Goal: Information Seeking & Learning: Find specific fact

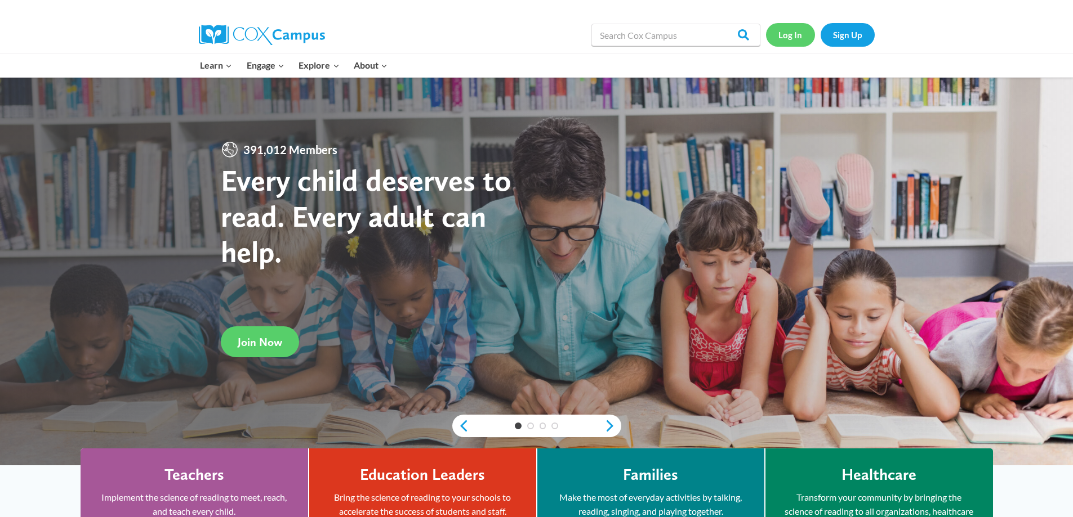
click at [792, 37] on link "Log In" at bounding box center [790, 34] width 49 height 23
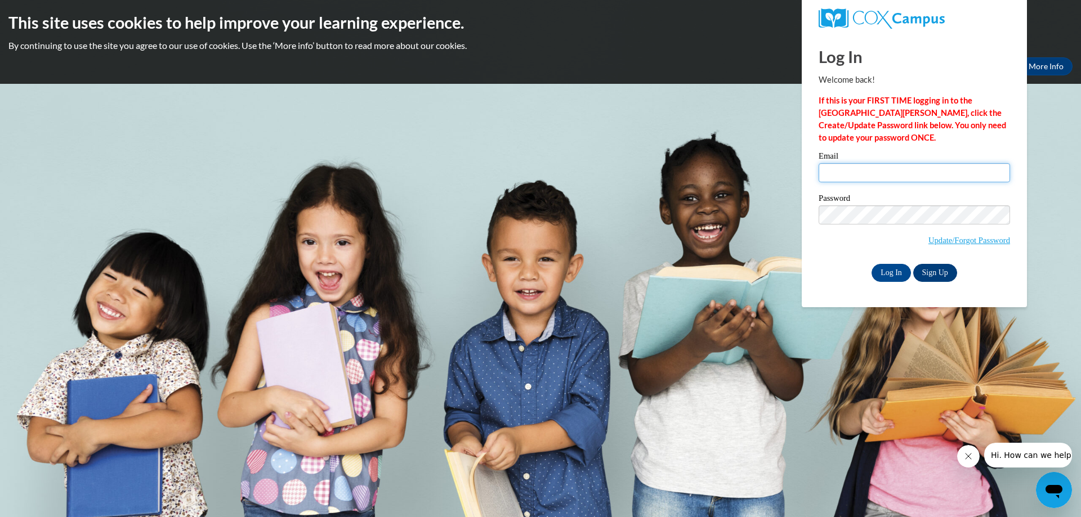
type input "shdavis@shelteringarmsforkids.com"
click at [936, 271] on link "Sign Up" at bounding box center [935, 273] width 44 height 18
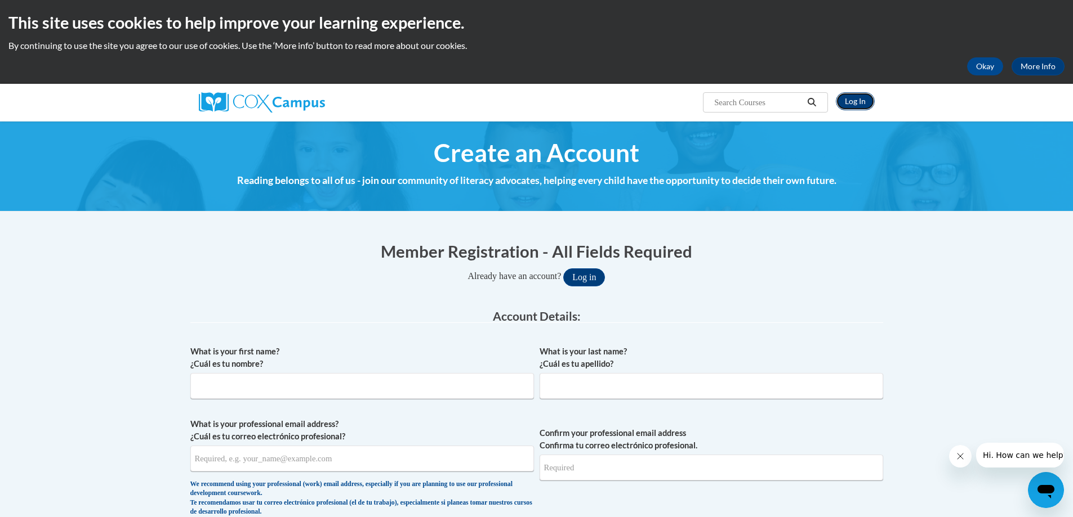
click at [862, 101] on link "Log In" at bounding box center [855, 101] width 39 height 18
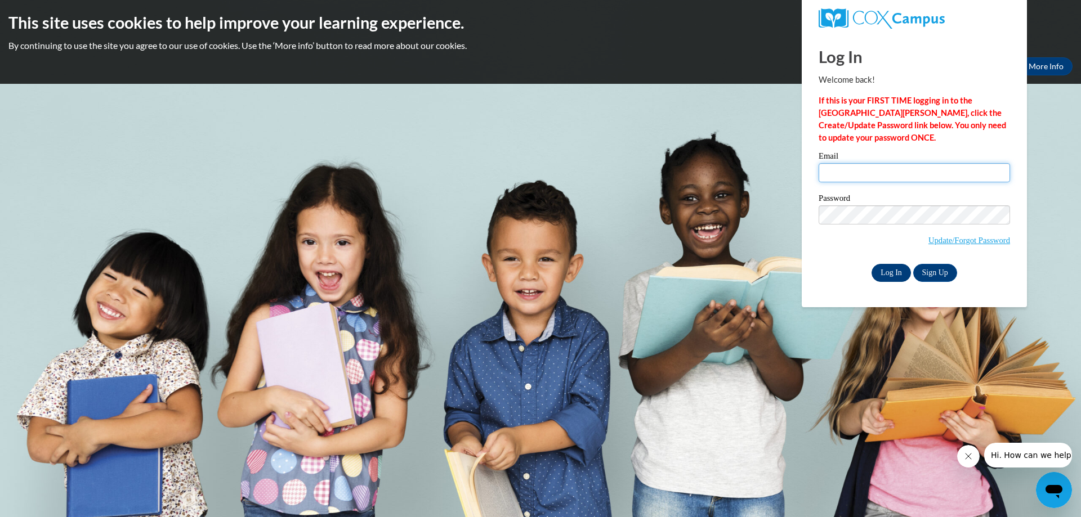
type input "shdavis@shelteringarmsforkids.com"
click at [900, 273] on input "Log In" at bounding box center [891, 273] width 39 height 18
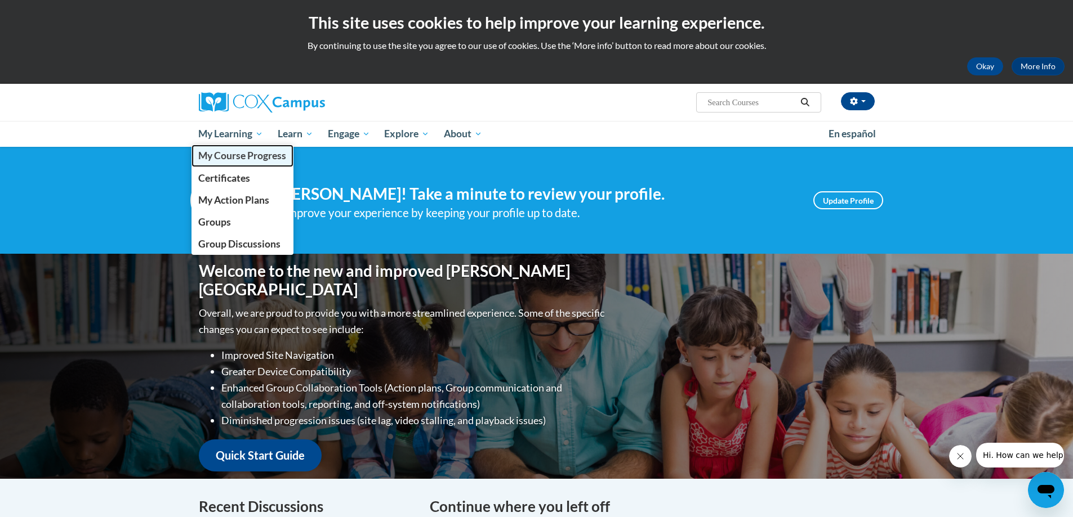
click at [238, 152] on span "My Course Progress" at bounding box center [242, 156] width 88 height 12
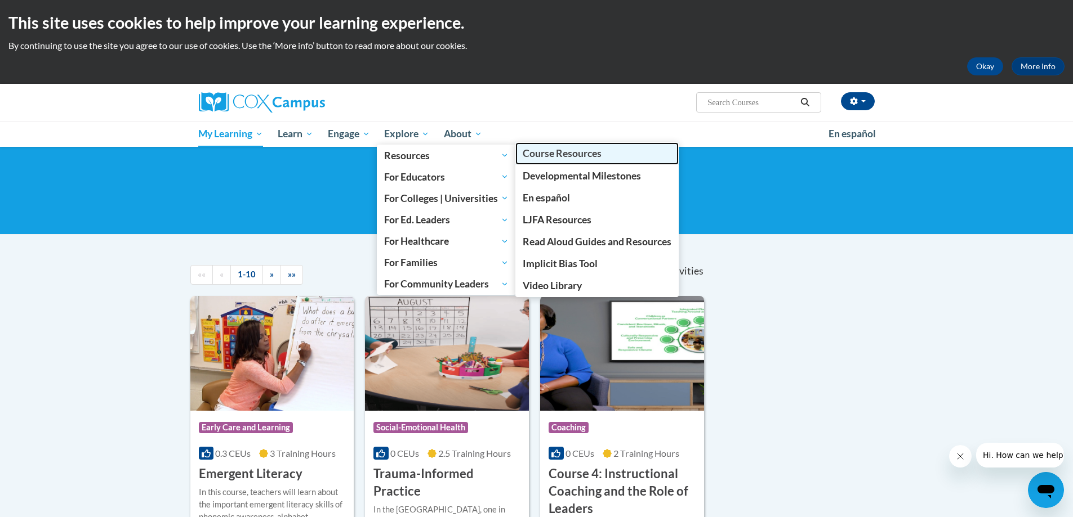
click at [563, 151] on span "Course Resources" at bounding box center [562, 154] width 79 height 12
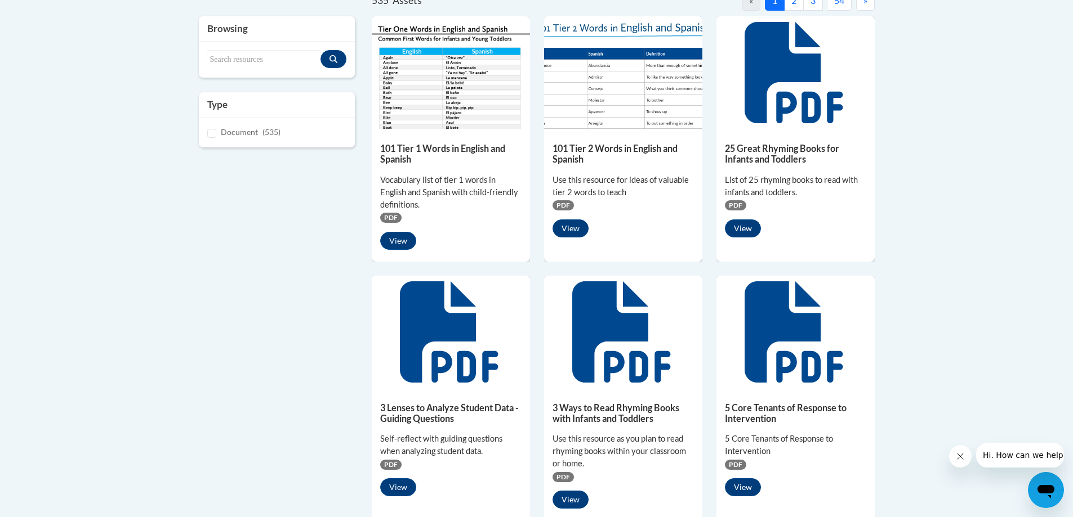
scroll to position [169, 0]
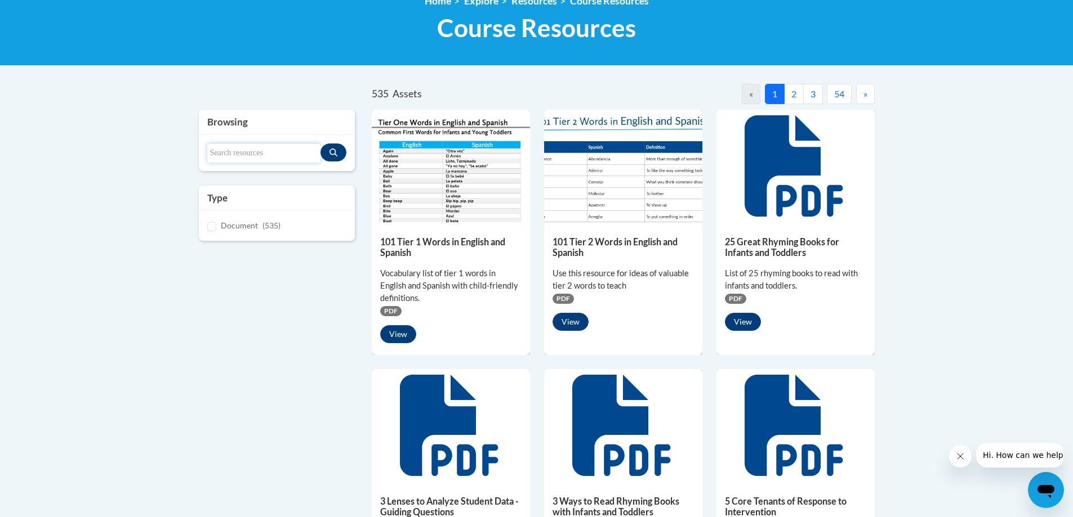
click at [216, 154] on input "Search resources" at bounding box center [264, 153] width 114 height 19
type input "biscuit visit the pumpkin patch"
click at [336, 152] on icon "Search resources" at bounding box center [333, 153] width 8 height 8
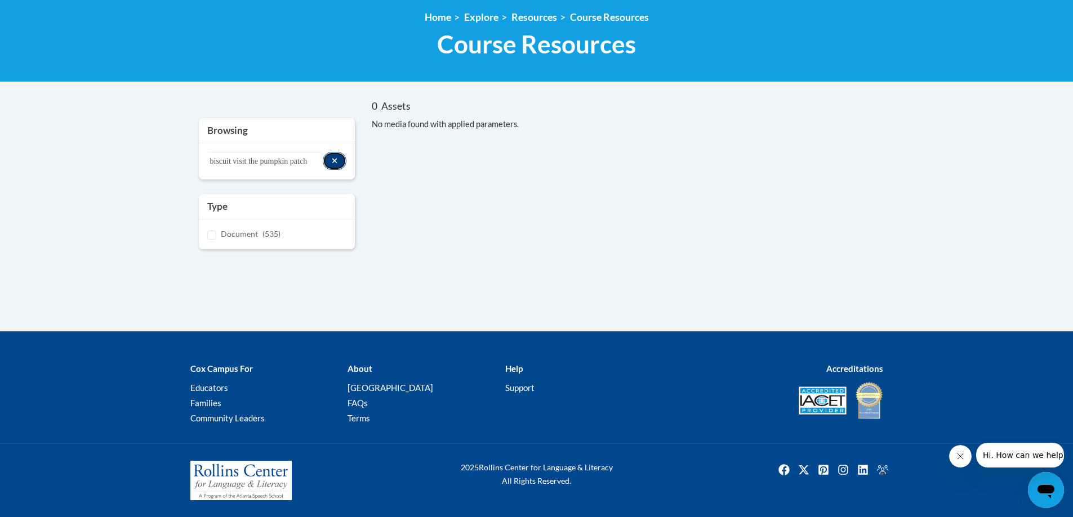
scroll to position [153, 0]
click at [336, 152] on button "Search resources" at bounding box center [335, 161] width 24 height 18
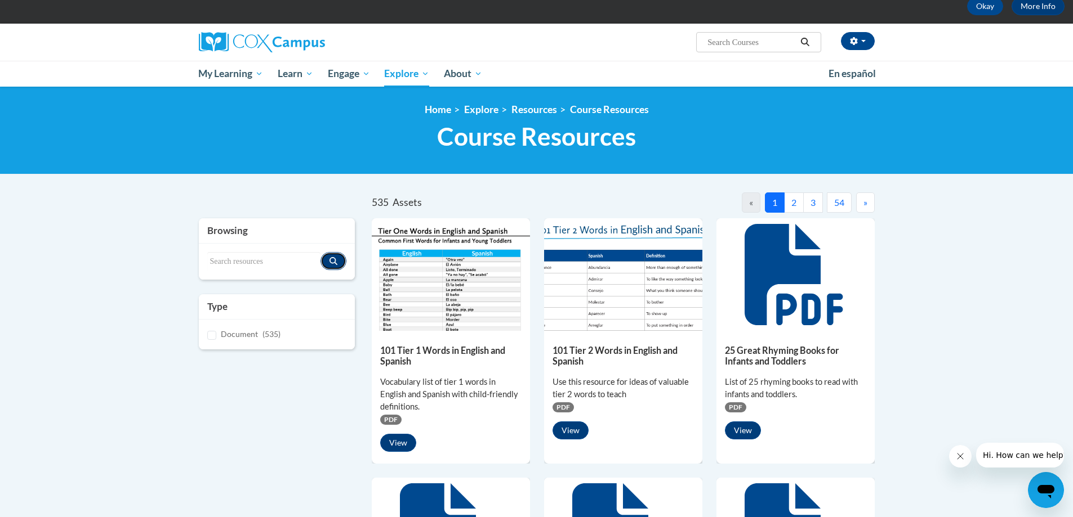
scroll to position [56, 0]
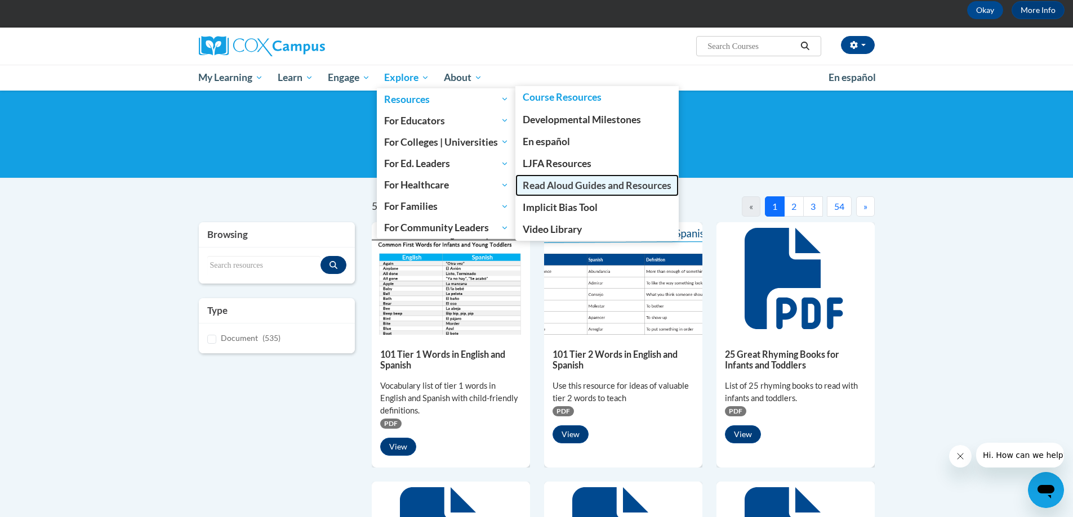
click at [601, 186] on span "Read Aloud Guides and Resources" at bounding box center [597, 186] width 149 height 12
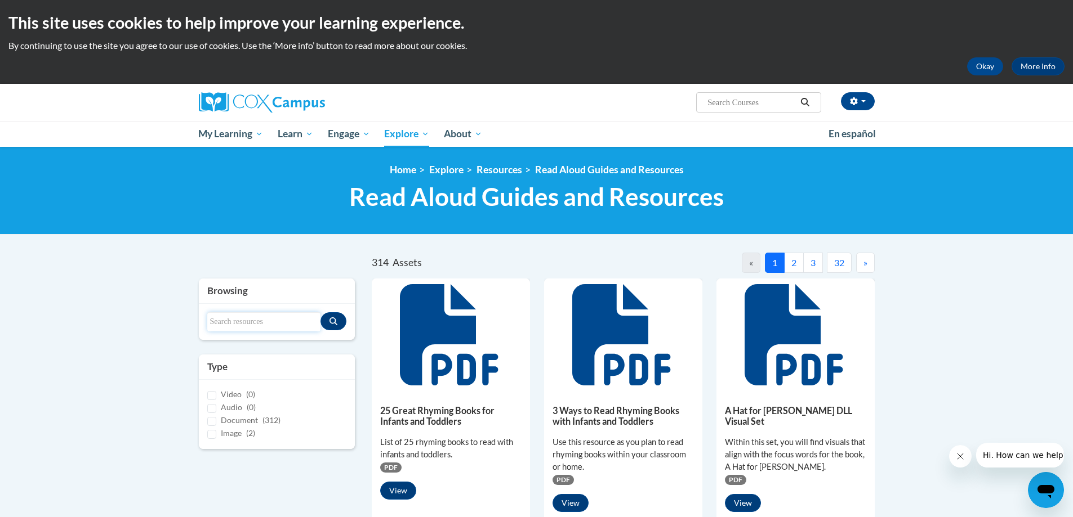
click at [215, 315] on input "Search resources" at bounding box center [264, 321] width 114 height 19
type input "biscuit visit pumpkin patch"
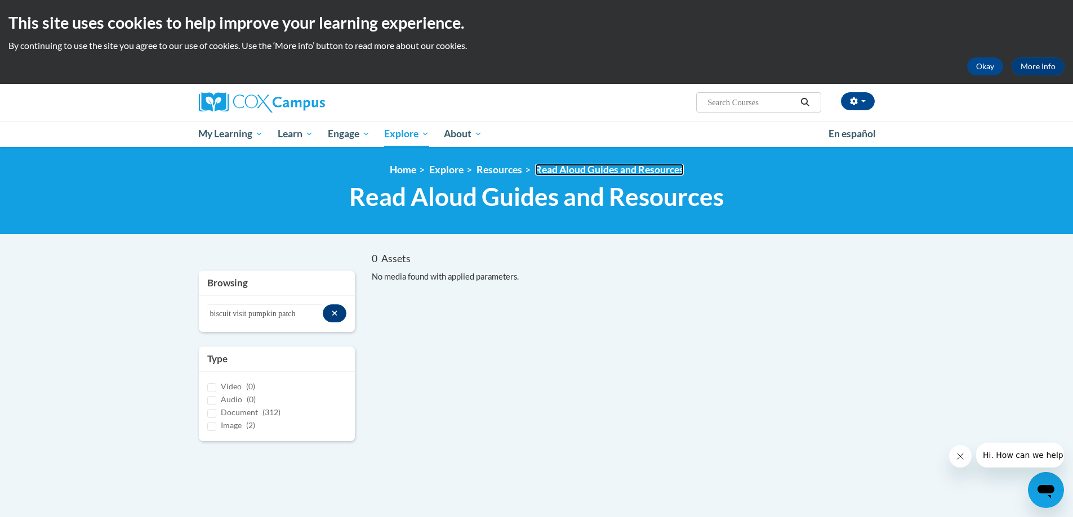
click at [574, 168] on link "Read Aloud Guides and Resources" at bounding box center [609, 170] width 149 height 12
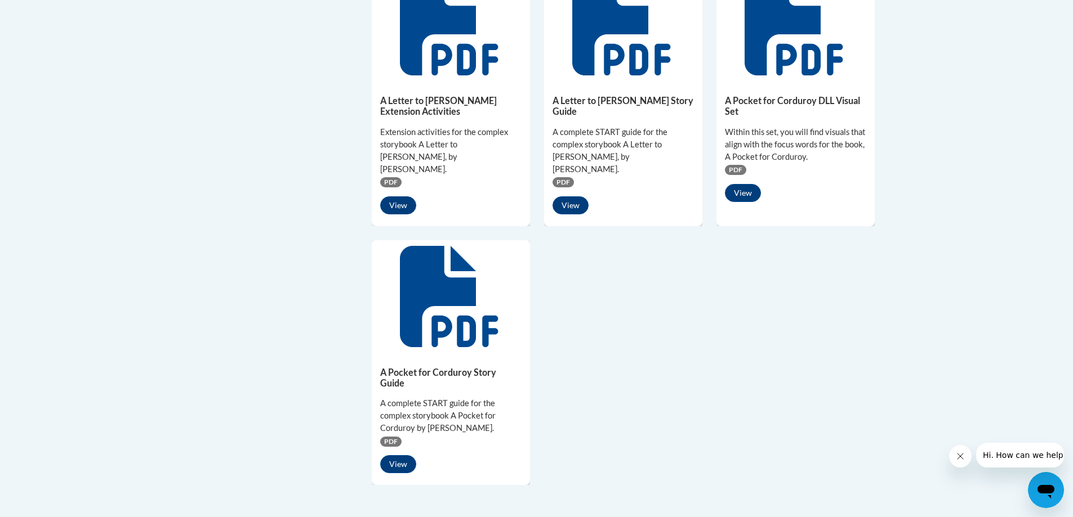
scroll to position [845, 0]
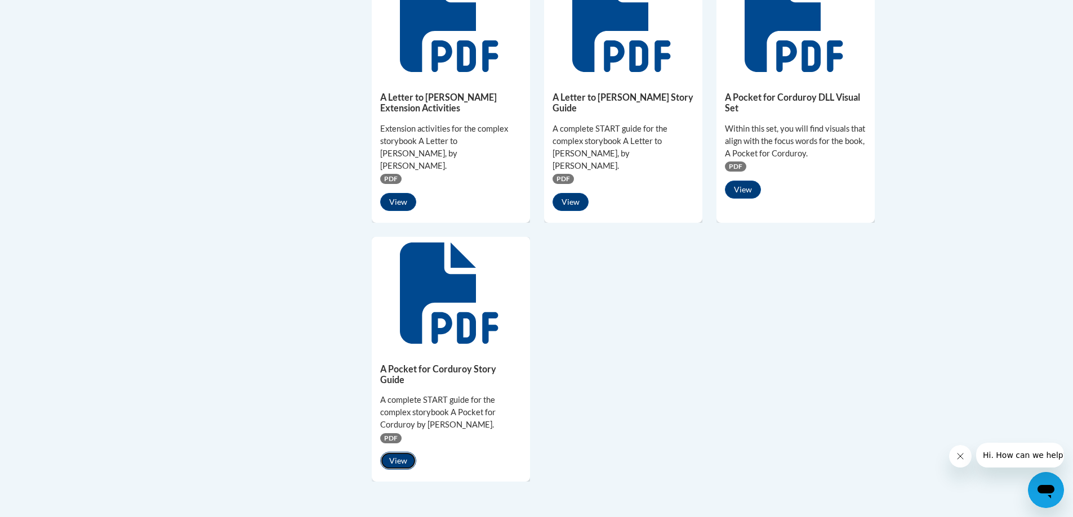
click at [401, 452] on button "View" at bounding box center [398, 461] width 36 height 18
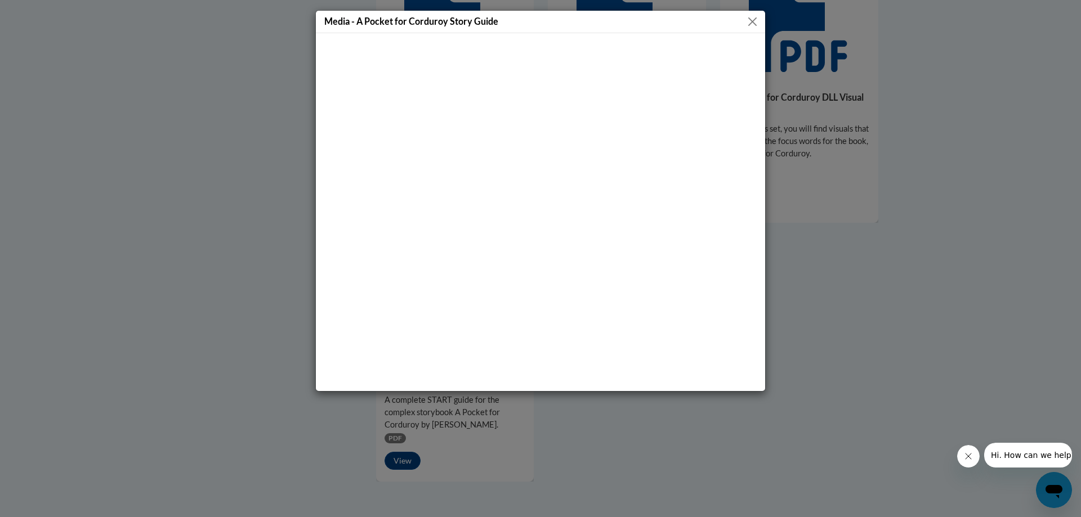
click at [751, 17] on button "Close" at bounding box center [752, 22] width 14 height 14
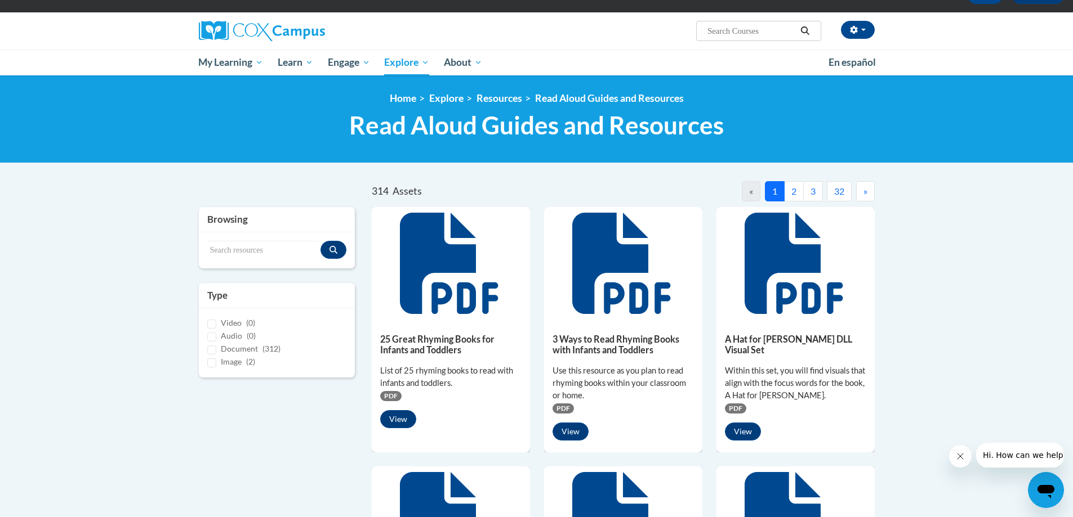
scroll to position [113, 0]
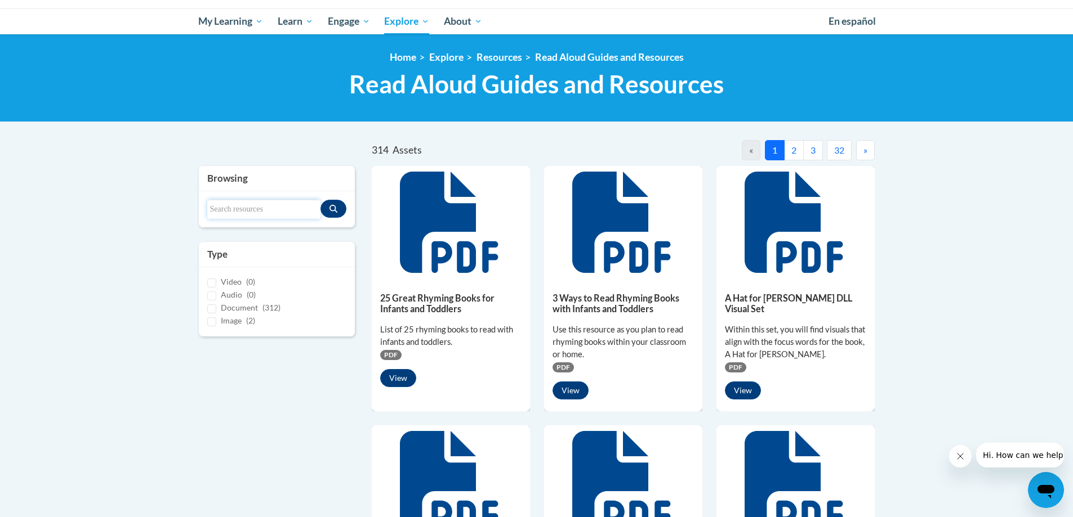
click at [217, 206] on input "Search resources" at bounding box center [264, 209] width 114 height 19
type input "biscuit visit pumpkin patch"
click at [795, 148] on button "2" at bounding box center [794, 150] width 20 height 20
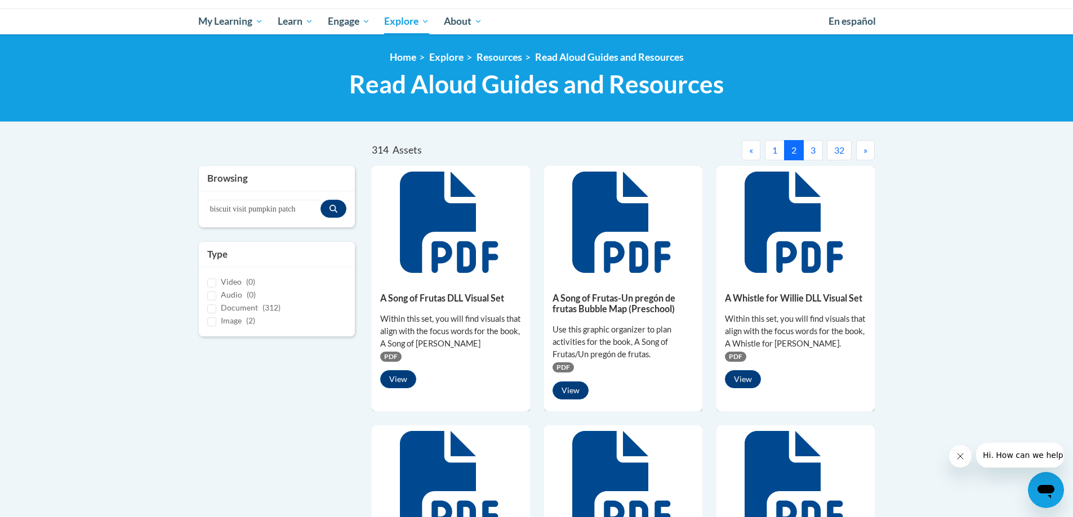
click at [795, 148] on button "2" at bounding box center [794, 150] width 20 height 20
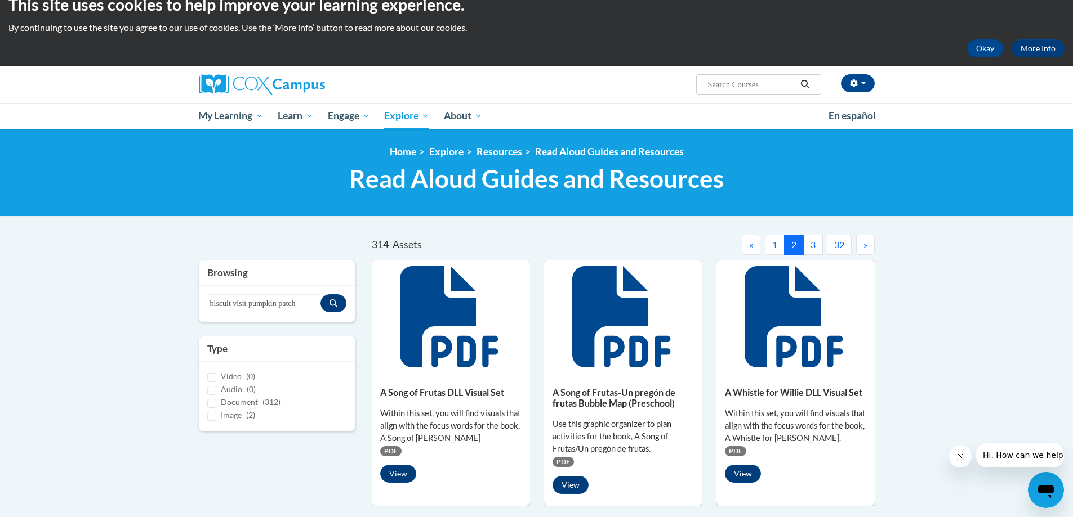
scroll to position [0, 0]
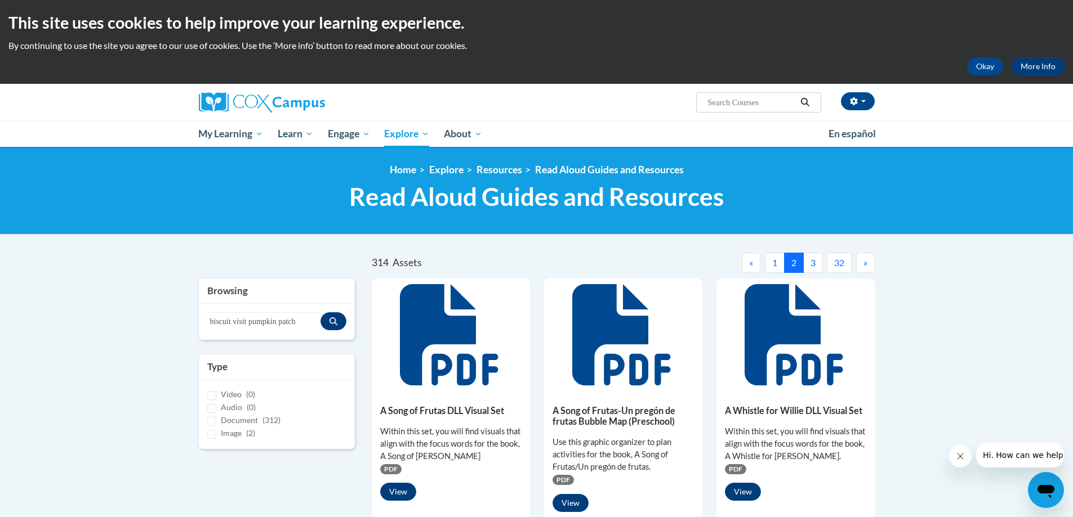
click at [812, 260] on button "3" at bounding box center [813, 263] width 20 height 20
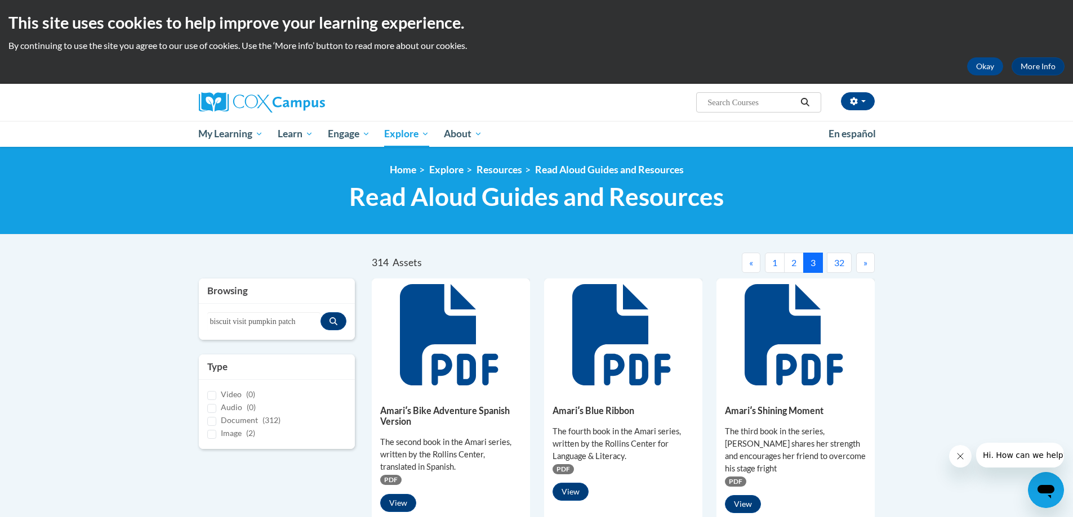
click at [812, 260] on button "3" at bounding box center [813, 263] width 20 height 20
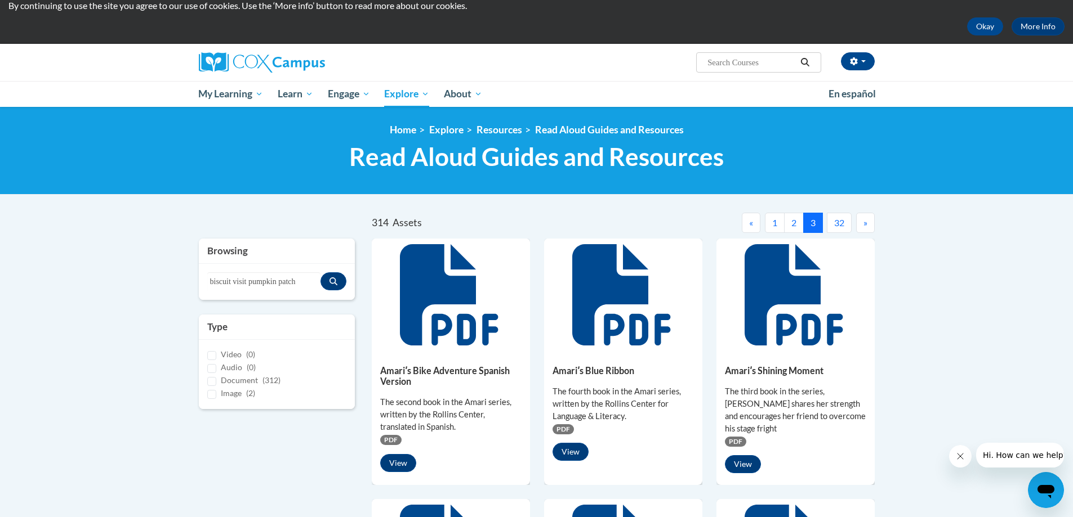
scroll to position [56, 0]
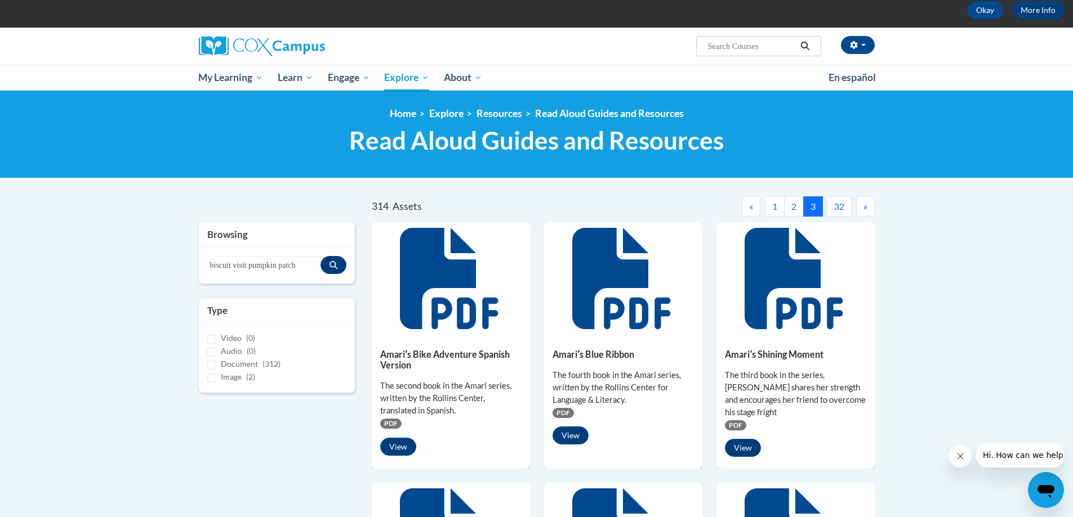
click at [865, 205] on span "»" at bounding box center [865, 206] width 4 height 11
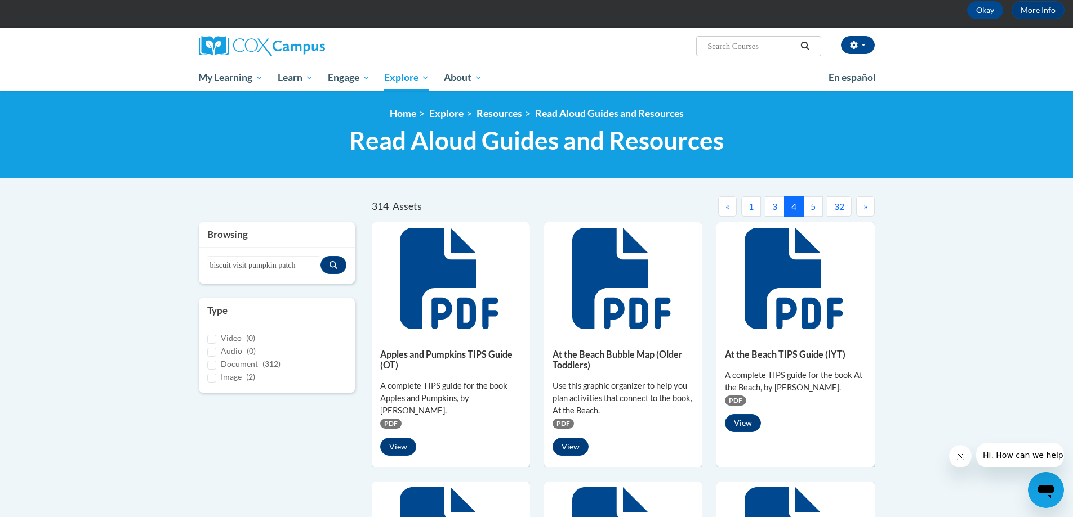
click at [865, 205] on span "»" at bounding box center [865, 206] width 4 height 11
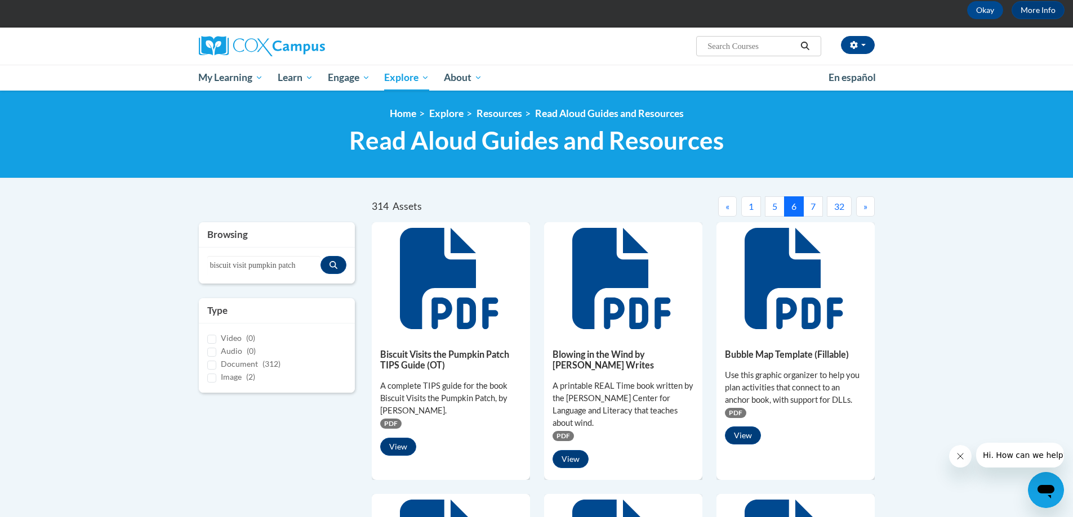
click at [865, 205] on span "»" at bounding box center [865, 206] width 4 height 11
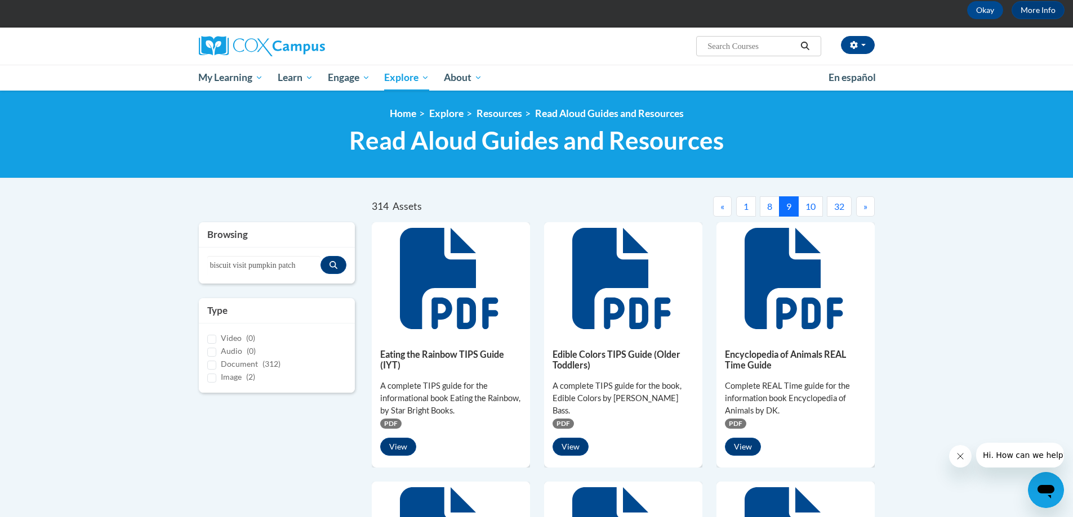
click at [865, 205] on span "»" at bounding box center [865, 206] width 4 height 11
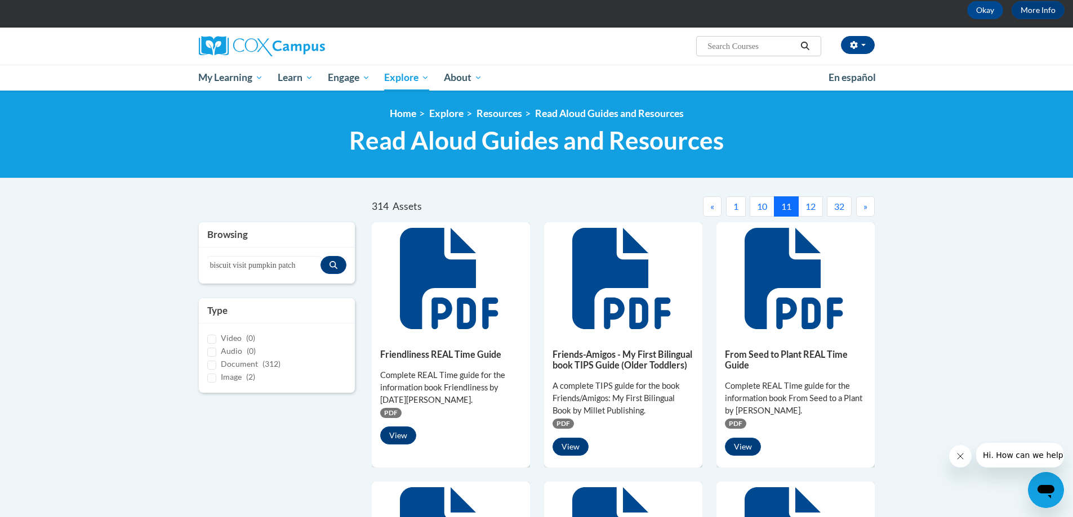
click at [865, 205] on span "»" at bounding box center [865, 206] width 4 height 11
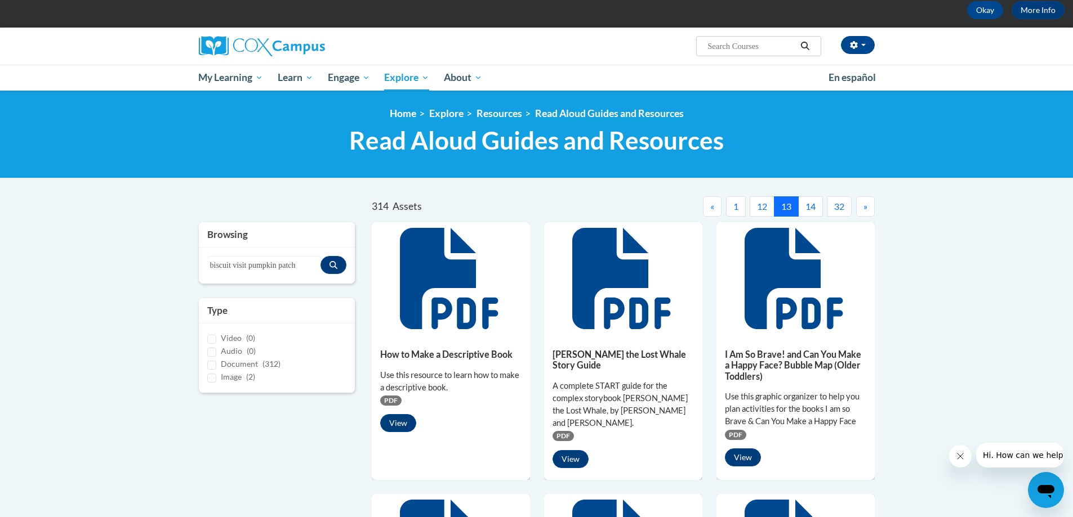
click at [865, 205] on span "»" at bounding box center [865, 206] width 4 height 11
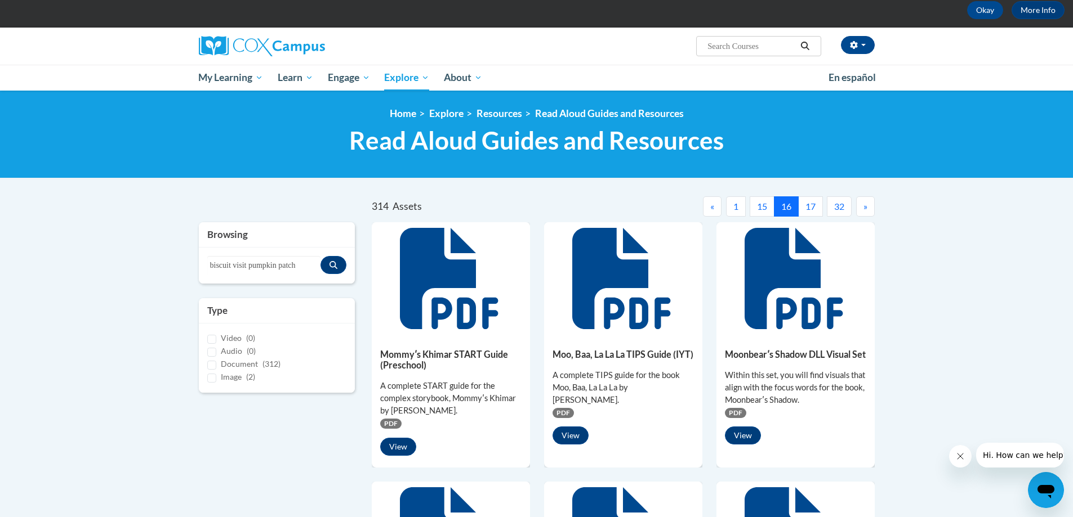
click at [865, 205] on span "»" at bounding box center [865, 206] width 4 height 11
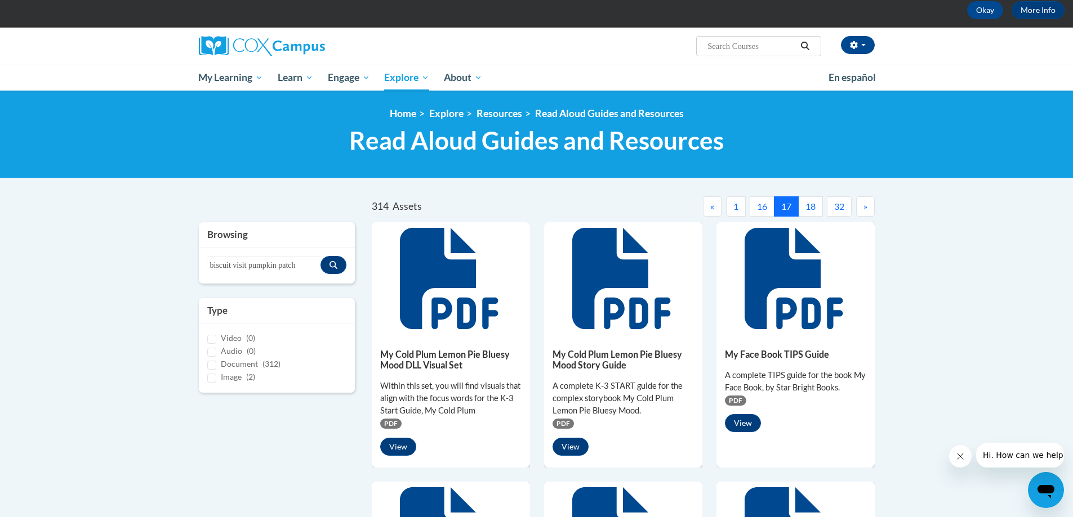
click at [865, 205] on span "»" at bounding box center [865, 206] width 4 height 11
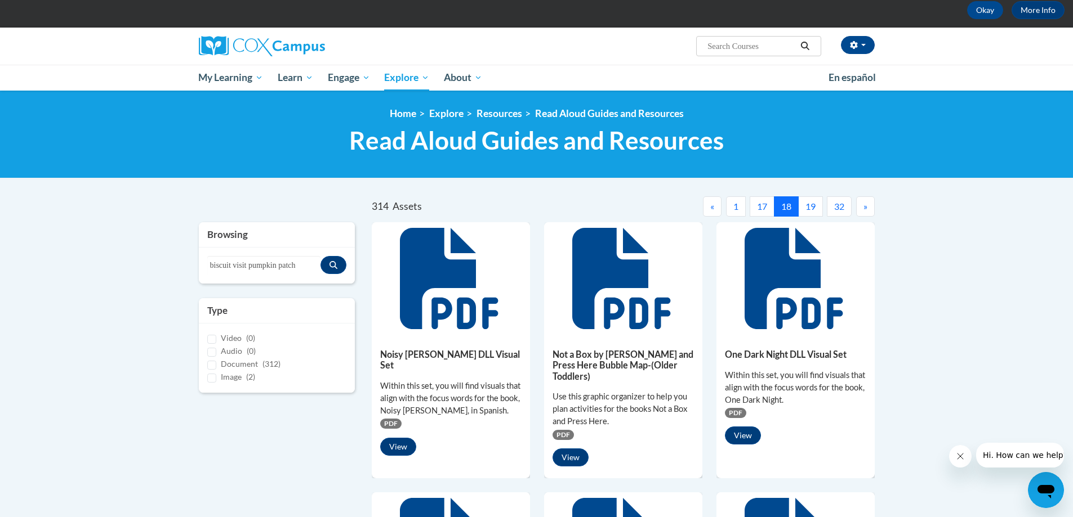
click at [865, 205] on span "»" at bounding box center [865, 206] width 4 height 11
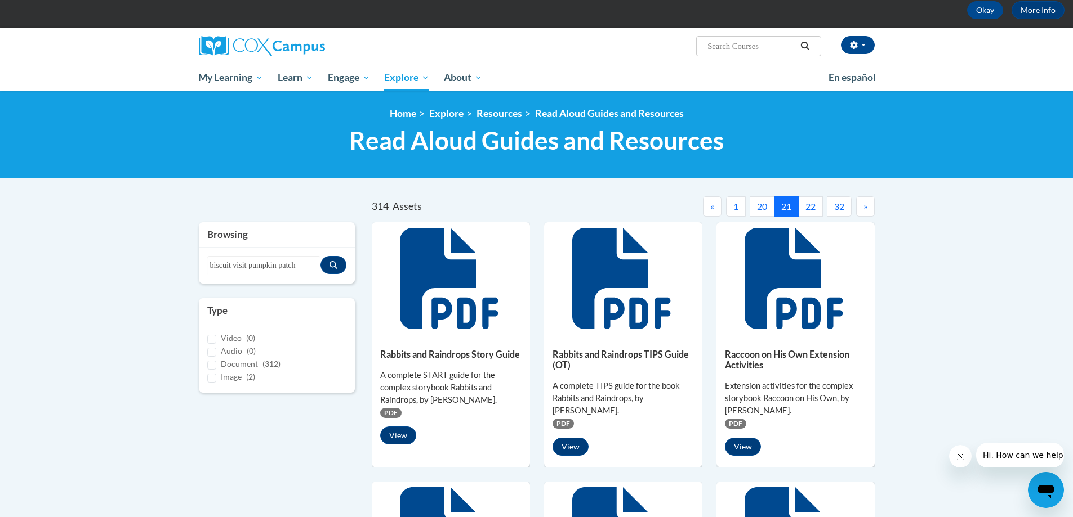
click at [865, 205] on span "»" at bounding box center [865, 206] width 4 height 11
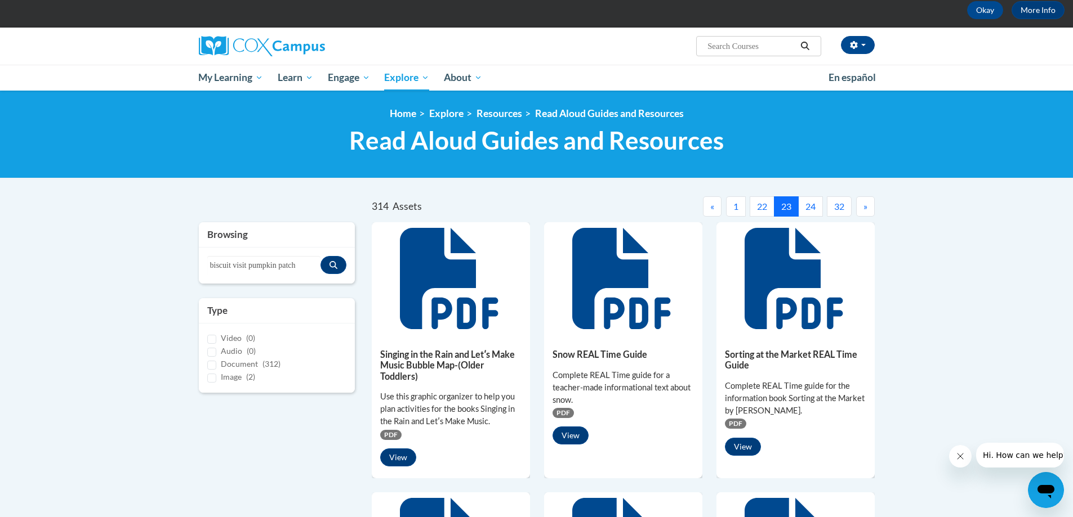
click at [707, 206] on button "«" at bounding box center [712, 207] width 19 height 20
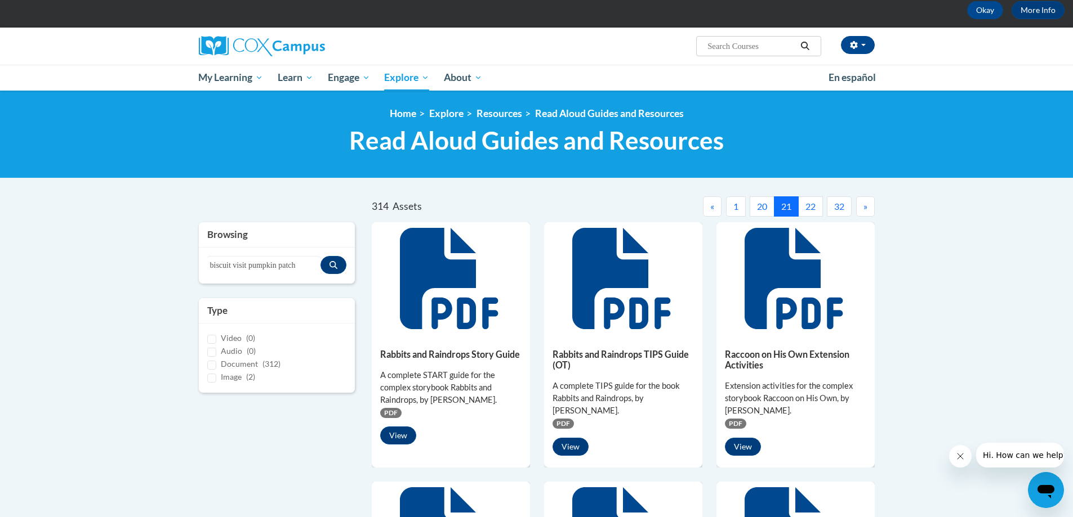
click at [707, 206] on button "«" at bounding box center [712, 207] width 19 height 20
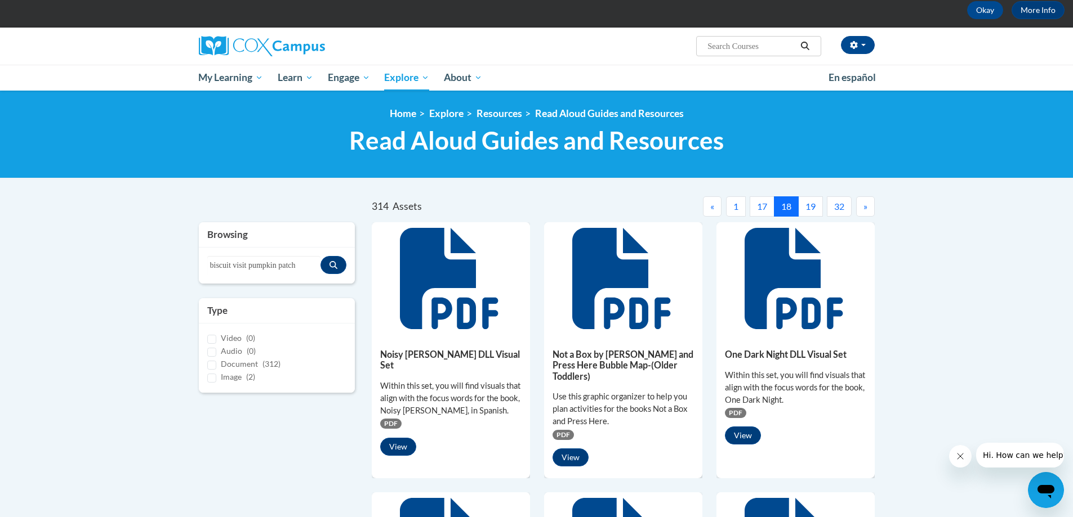
click at [867, 206] on span "»" at bounding box center [865, 206] width 4 height 11
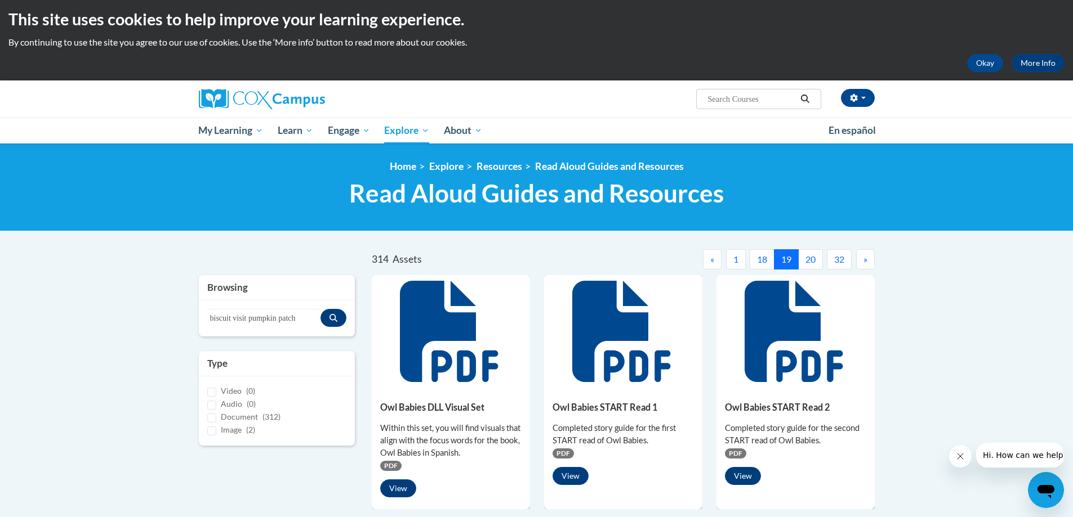
scroll to position [0, 0]
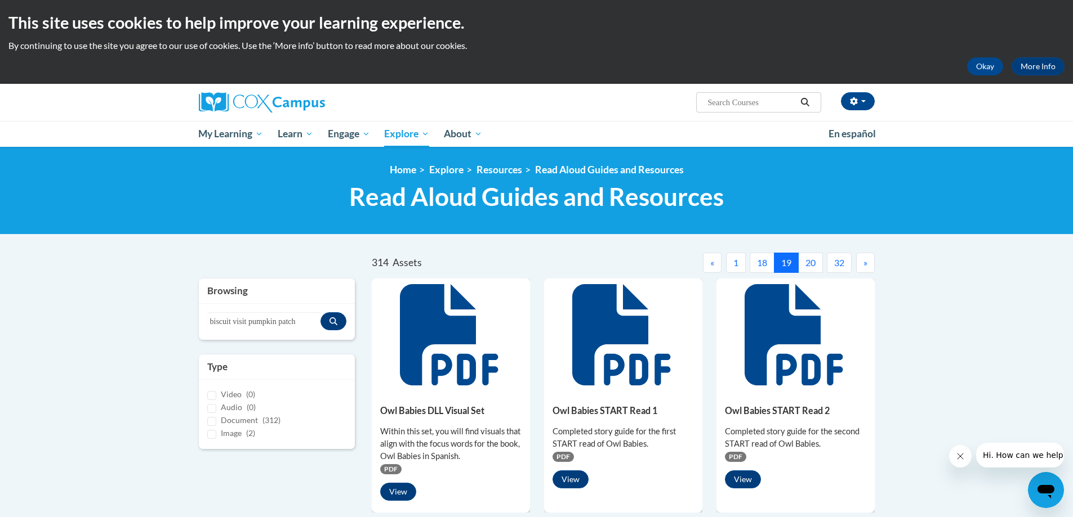
click at [865, 264] on span "»" at bounding box center [865, 262] width 4 height 11
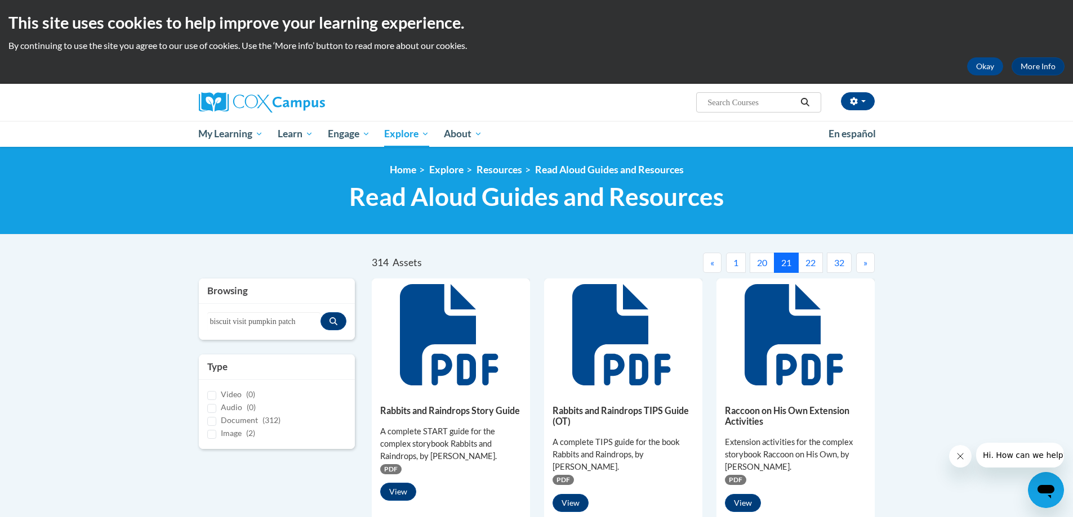
click at [712, 263] on span "«" at bounding box center [712, 262] width 4 height 11
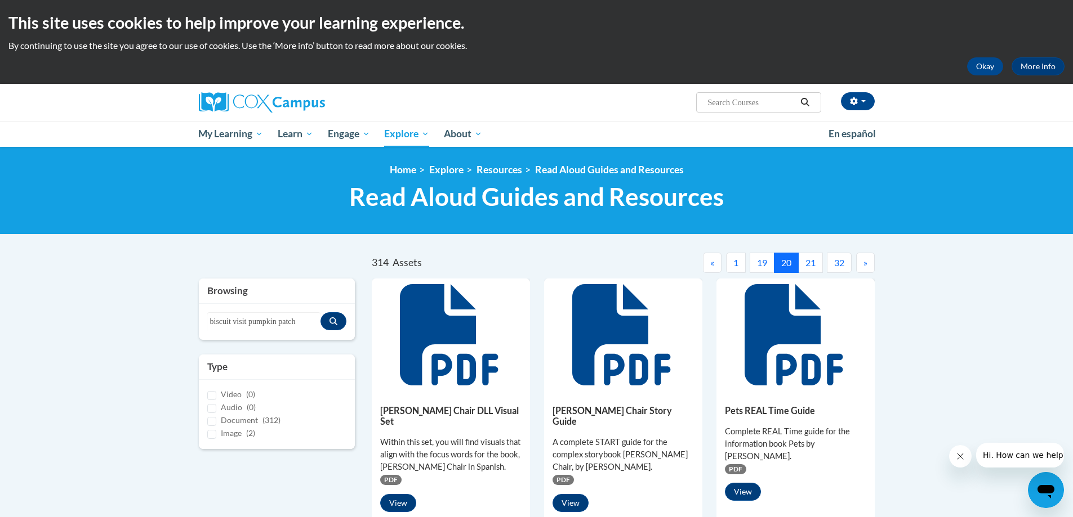
click at [735, 261] on button "1" at bounding box center [736, 263] width 20 height 20
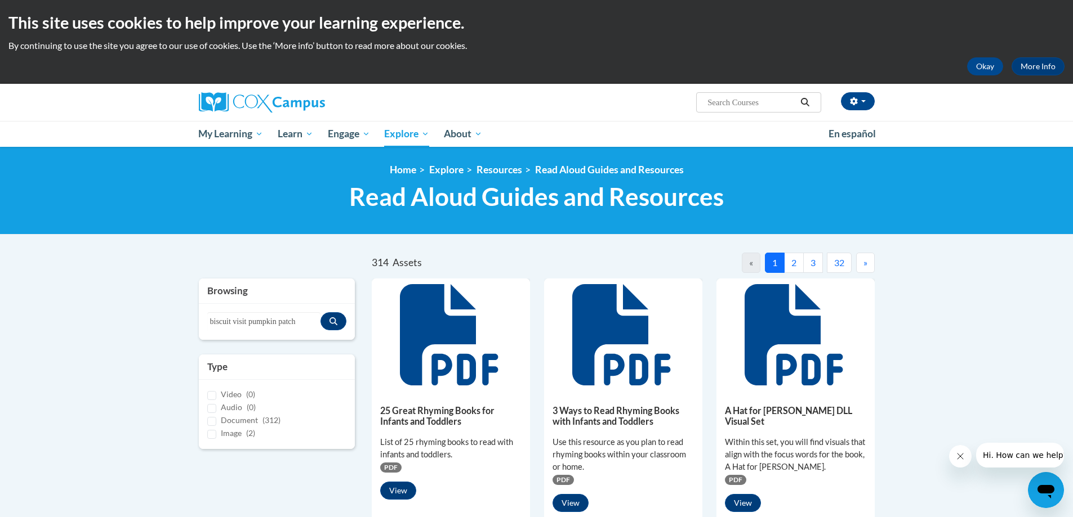
click at [791, 264] on button "2" at bounding box center [794, 263] width 20 height 20
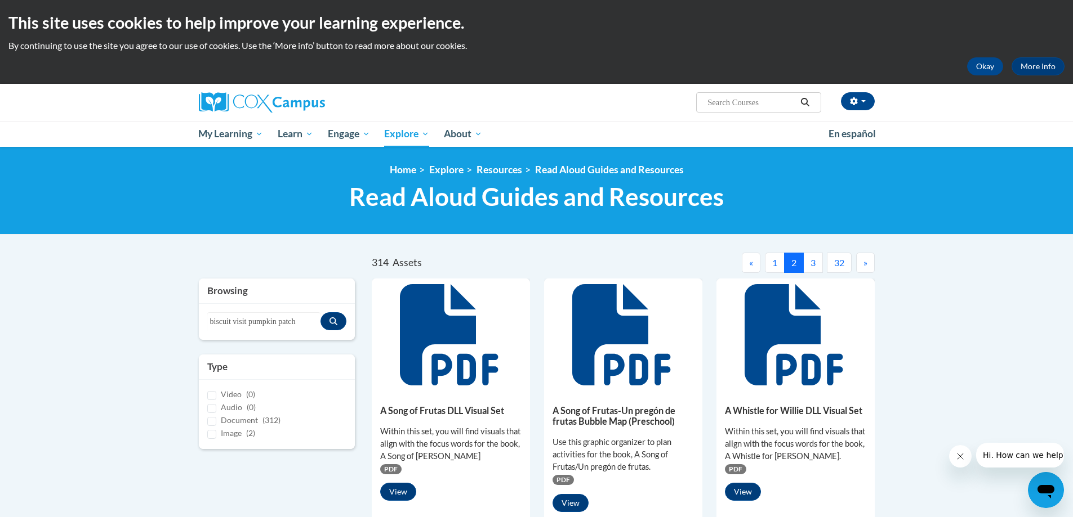
click at [791, 264] on button "2" at bounding box center [794, 263] width 20 height 20
click at [812, 261] on button "3" at bounding box center [813, 263] width 20 height 20
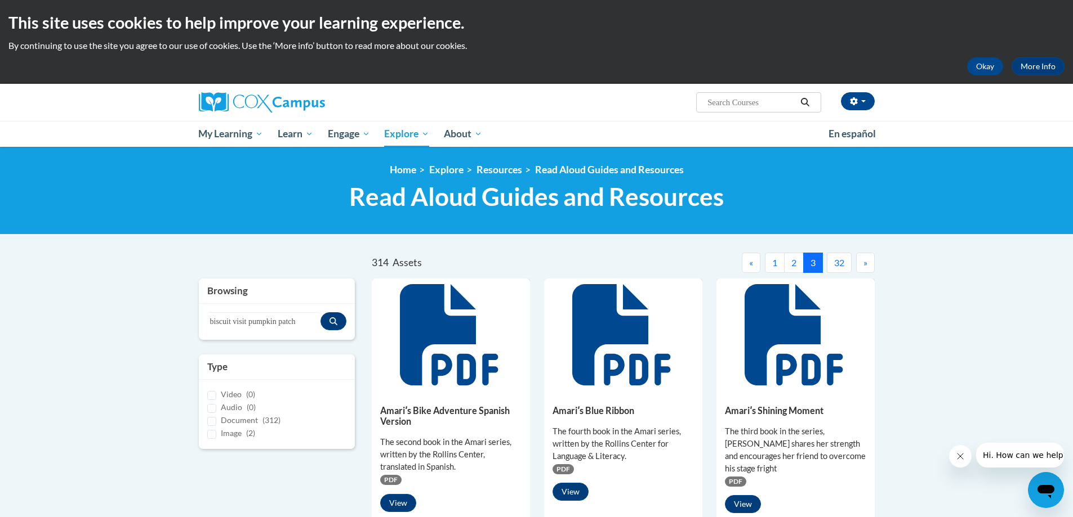
click at [868, 262] on button "»" at bounding box center [865, 263] width 19 height 20
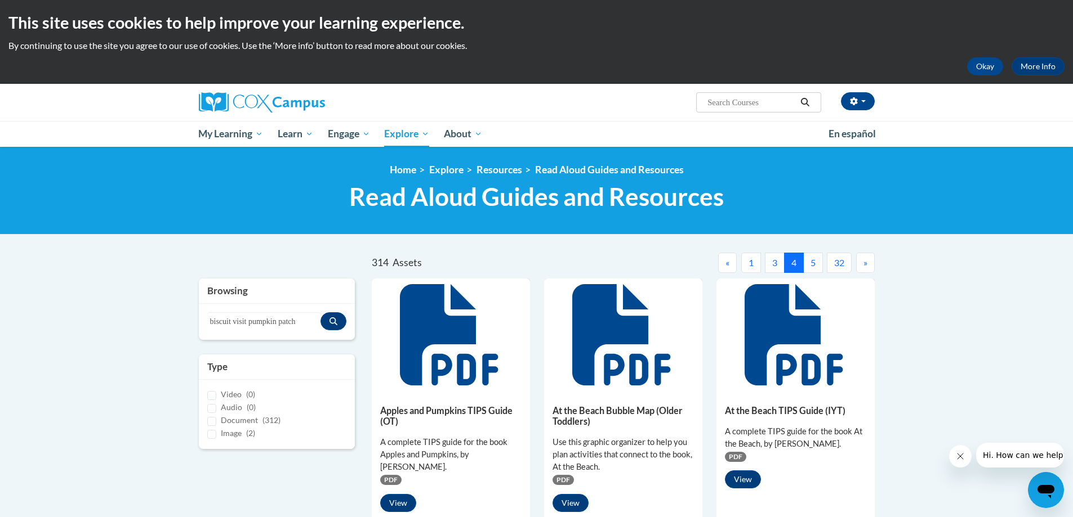
click at [868, 262] on button "»" at bounding box center [865, 263] width 19 height 20
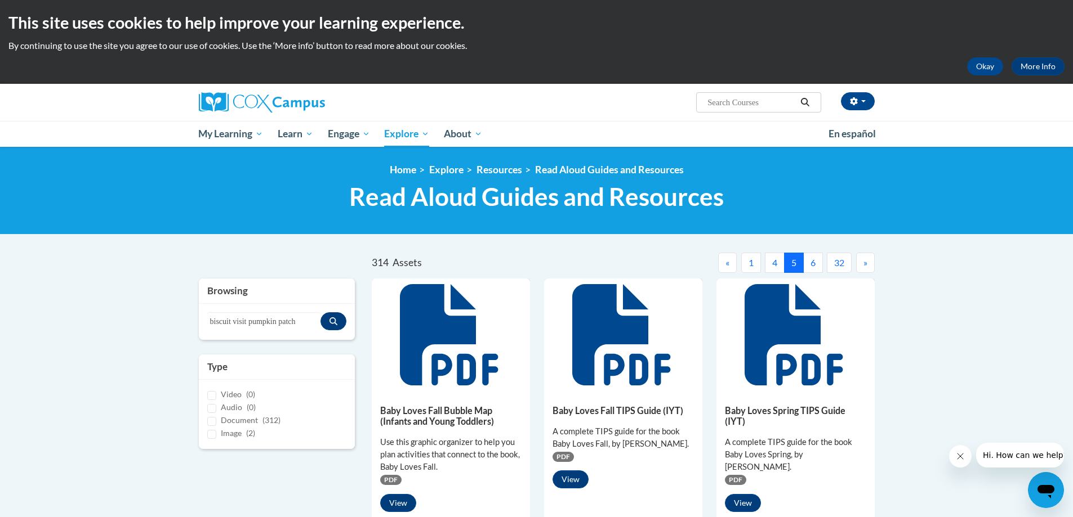
click at [867, 263] on span "»" at bounding box center [865, 262] width 4 height 11
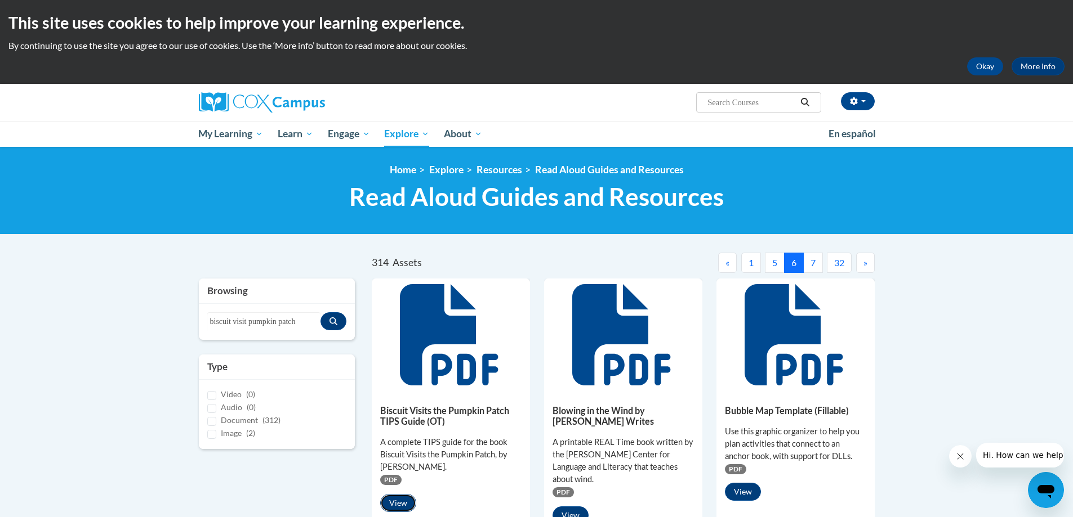
click at [395, 499] on button "View" at bounding box center [398, 503] width 36 height 18
